Goal: Go to known website: Go to known website

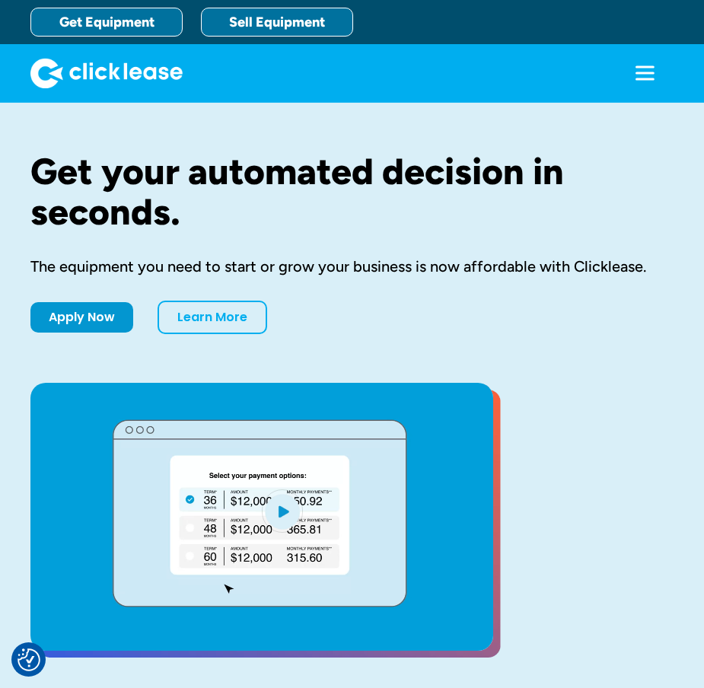
click at [314, 30] on link "Sell Equipment" at bounding box center [277, 22] width 152 height 29
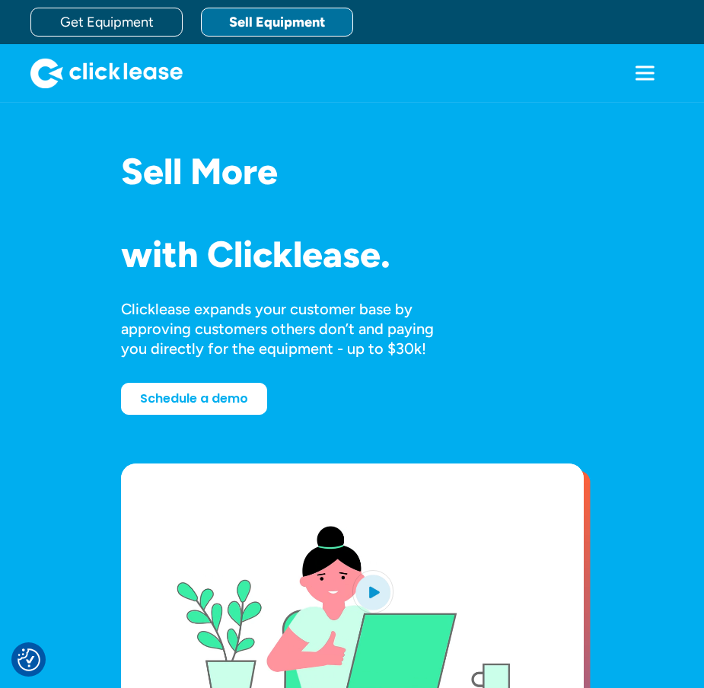
click at [635, 67] on icon "menu" at bounding box center [644, 66] width 19 height 2
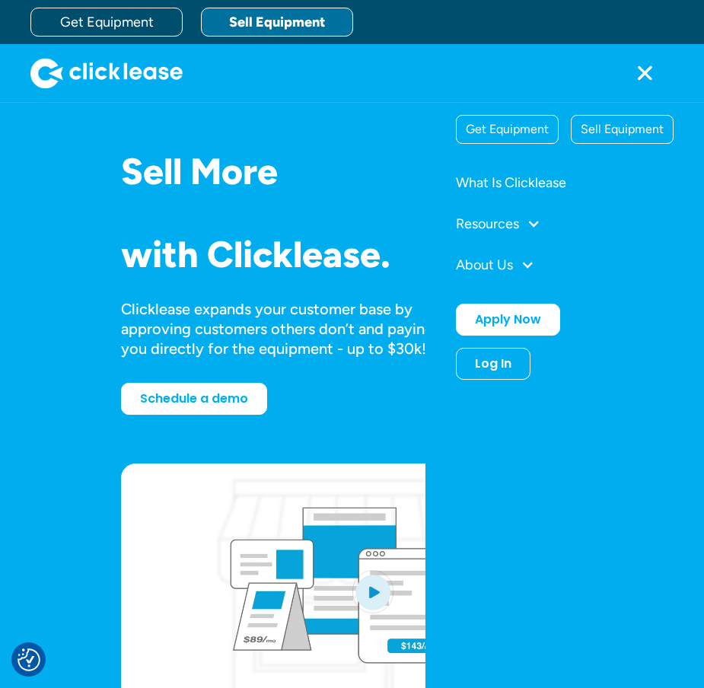
click at [467, 361] on div "Log In Account login I use Clicklease to get my equipment Partner Portal I offe…" at bounding box center [493, 364] width 75 height 32
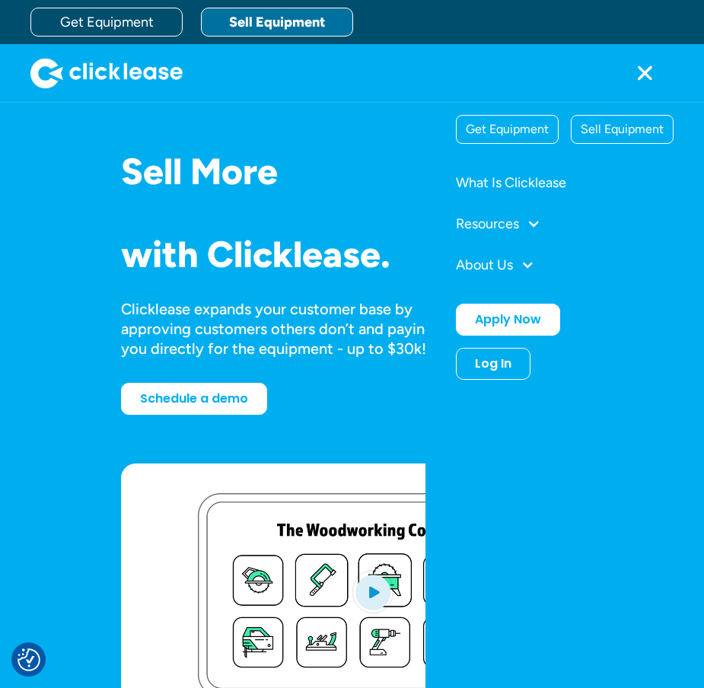
click at [478, 364] on div "Log In" at bounding box center [493, 363] width 37 height 15
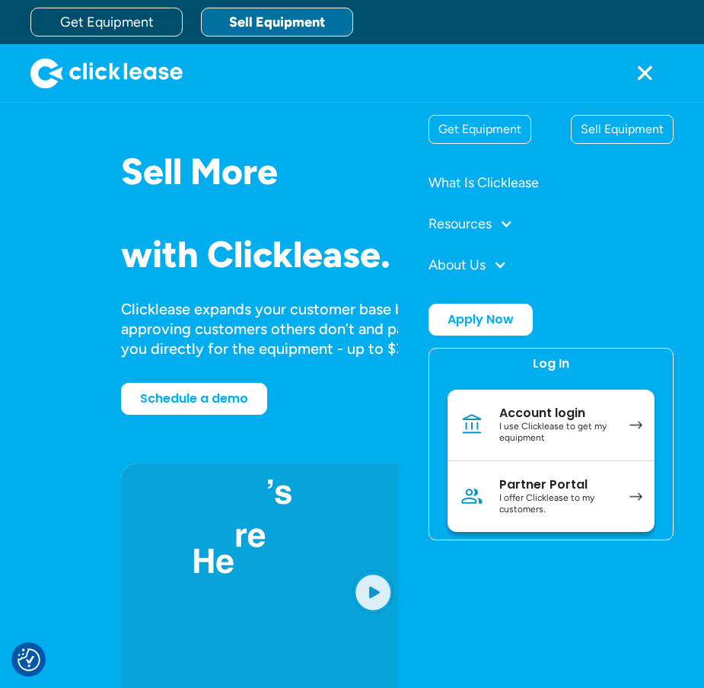
click at [566, 491] on div "Partner Portal" at bounding box center [556, 484] width 115 height 15
